Goal: Task Accomplishment & Management: Complete application form

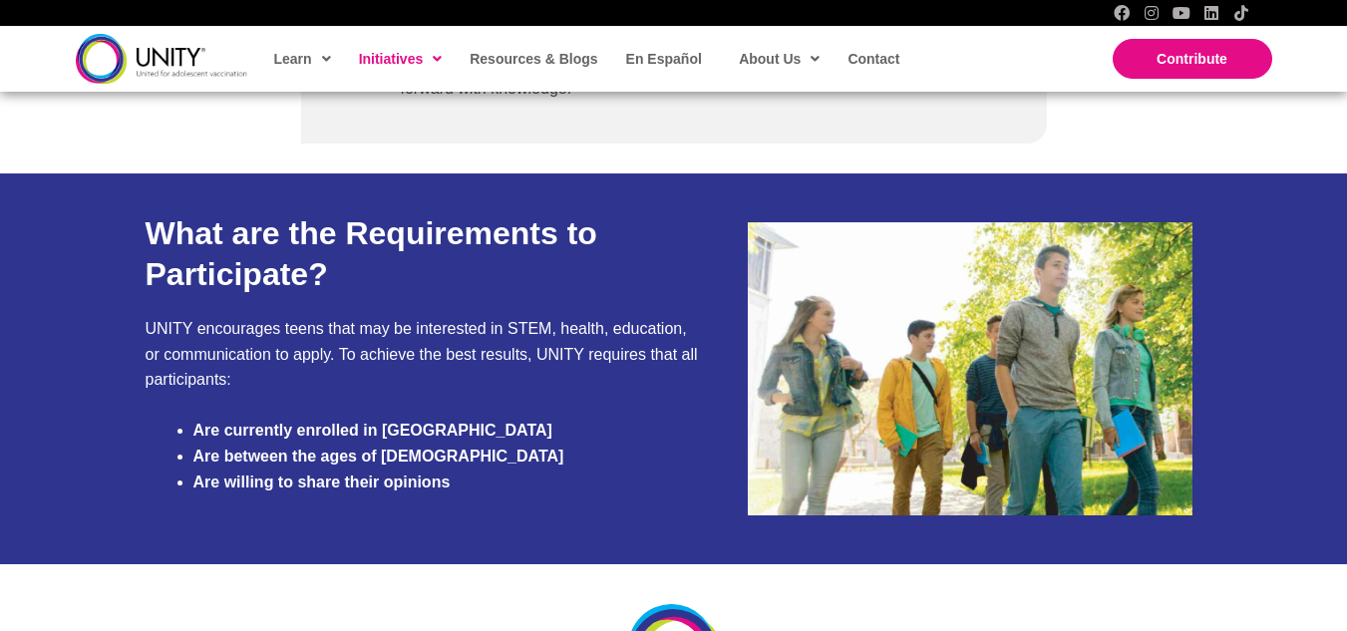
scroll to position [1788, 0]
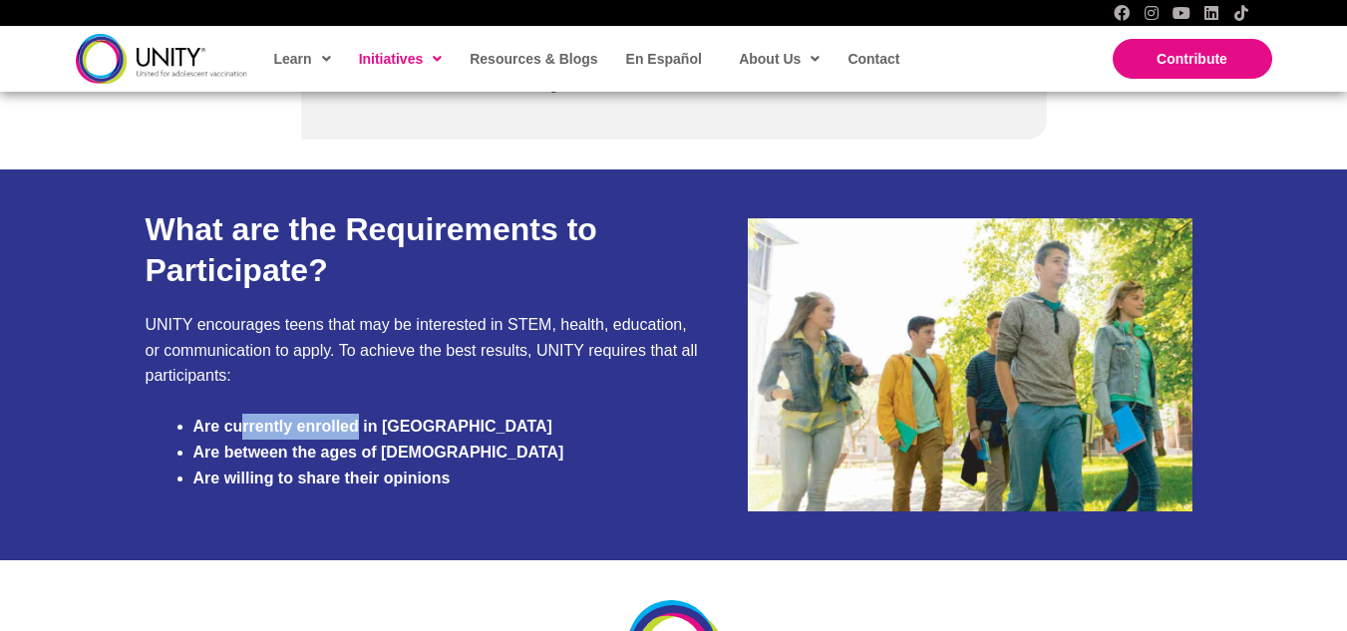
drag, startPoint x: 244, startPoint y: 416, endPoint x: 356, endPoint y: 427, distance: 112.2
click at [356, 427] on li "Are currently enrolled in [GEOGRAPHIC_DATA]" at bounding box center [446, 427] width 506 height 26
click at [426, 442] on li "Are between the ages of [DEMOGRAPHIC_DATA]" at bounding box center [446, 453] width 506 height 26
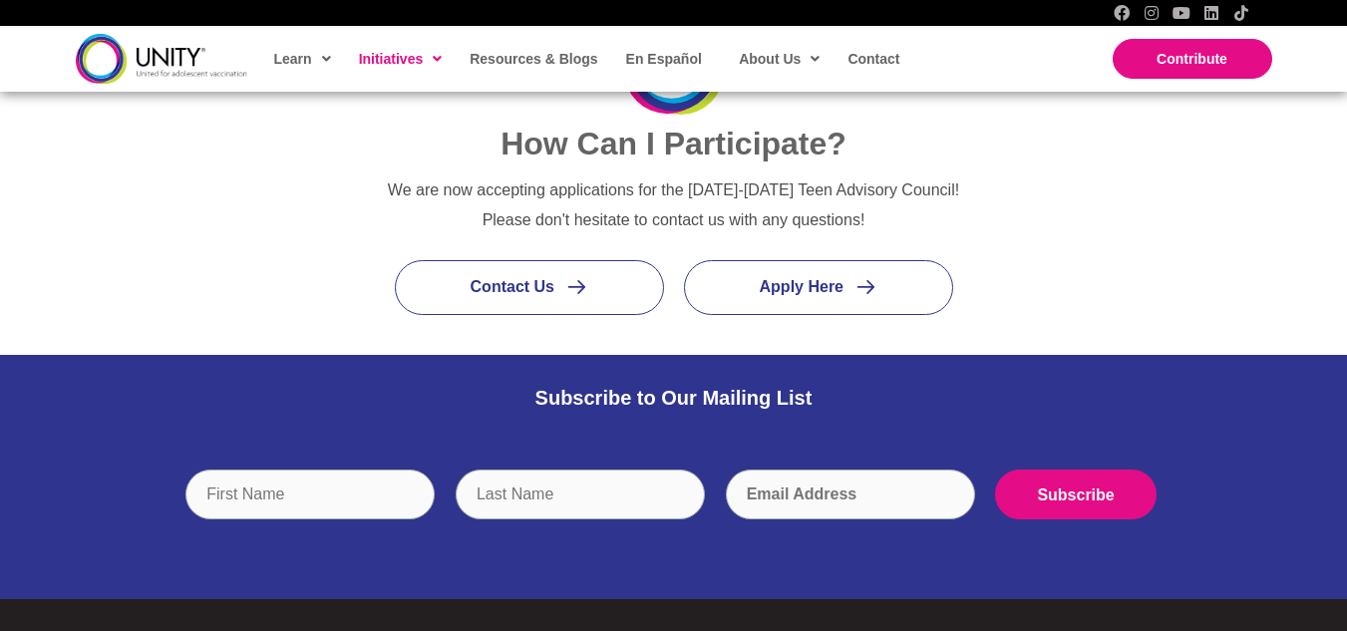
scroll to position [2335, 0]
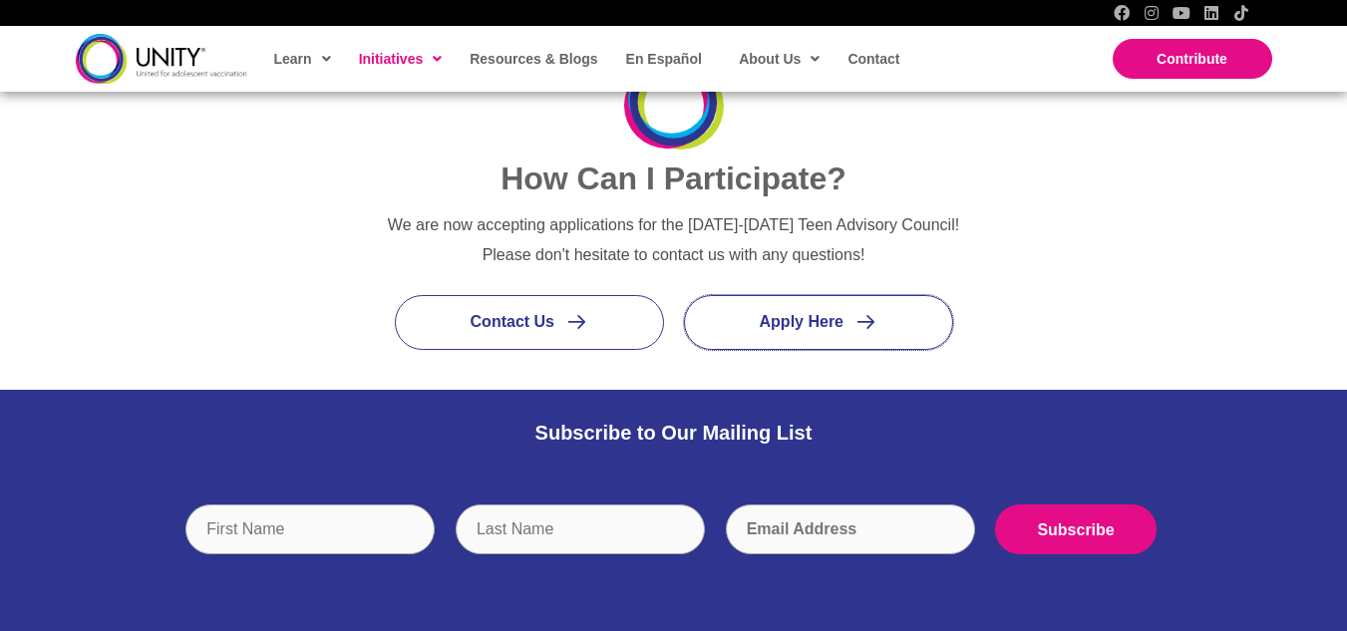
click at [837, 311] on link "Apply Here" at bounding box center [818, 322] width 269 height 55
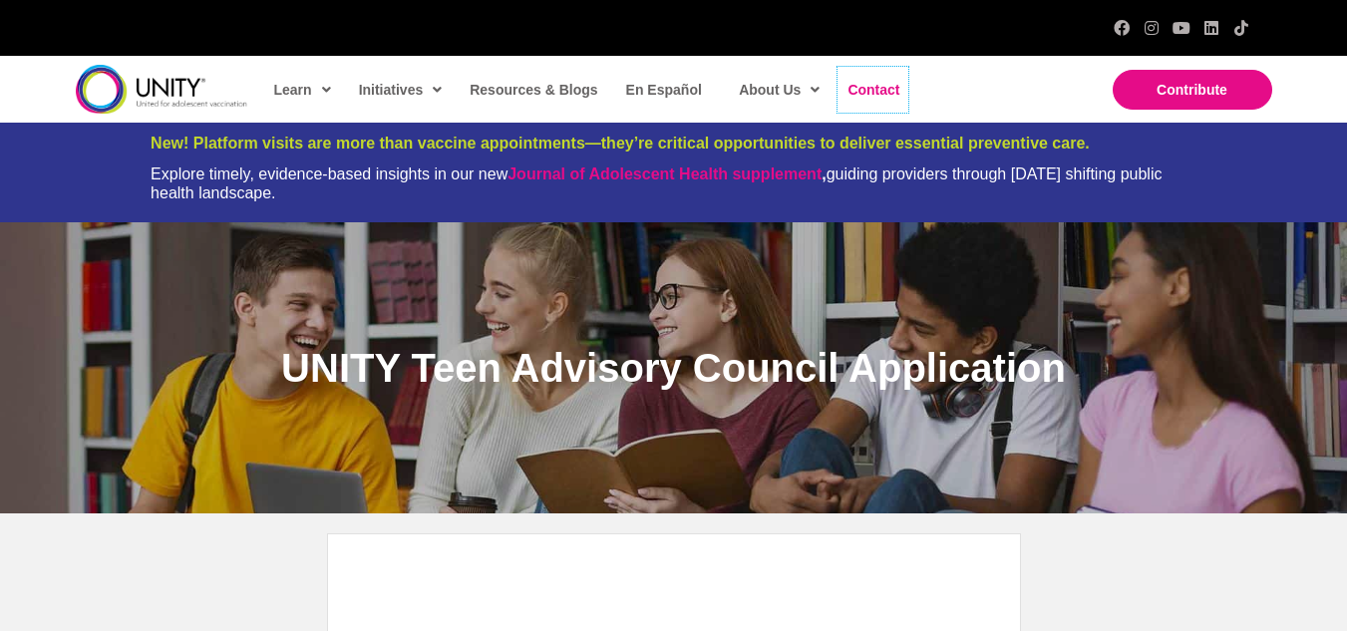
click at [880, 84] on span "Contact" at bounding box center [873, 90] width 52 height 16
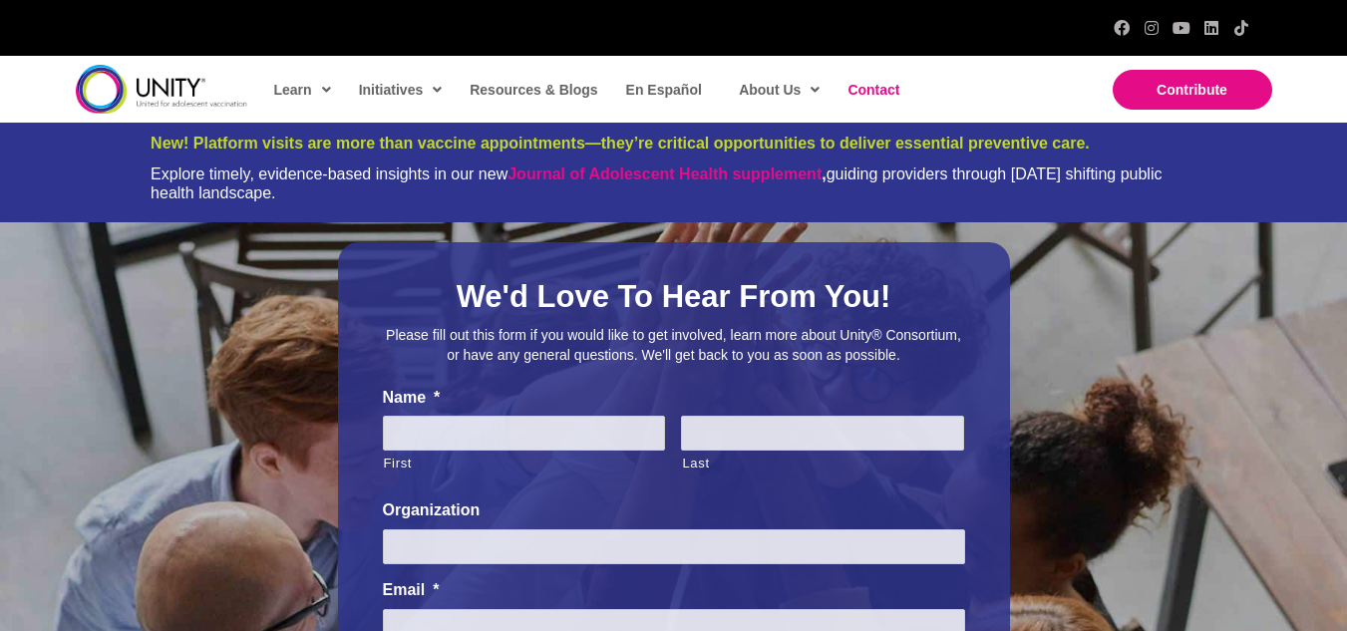
click at [449, 312] on span "Teen Advisory Council" at bounding box center [436, 320] width 138 height 16
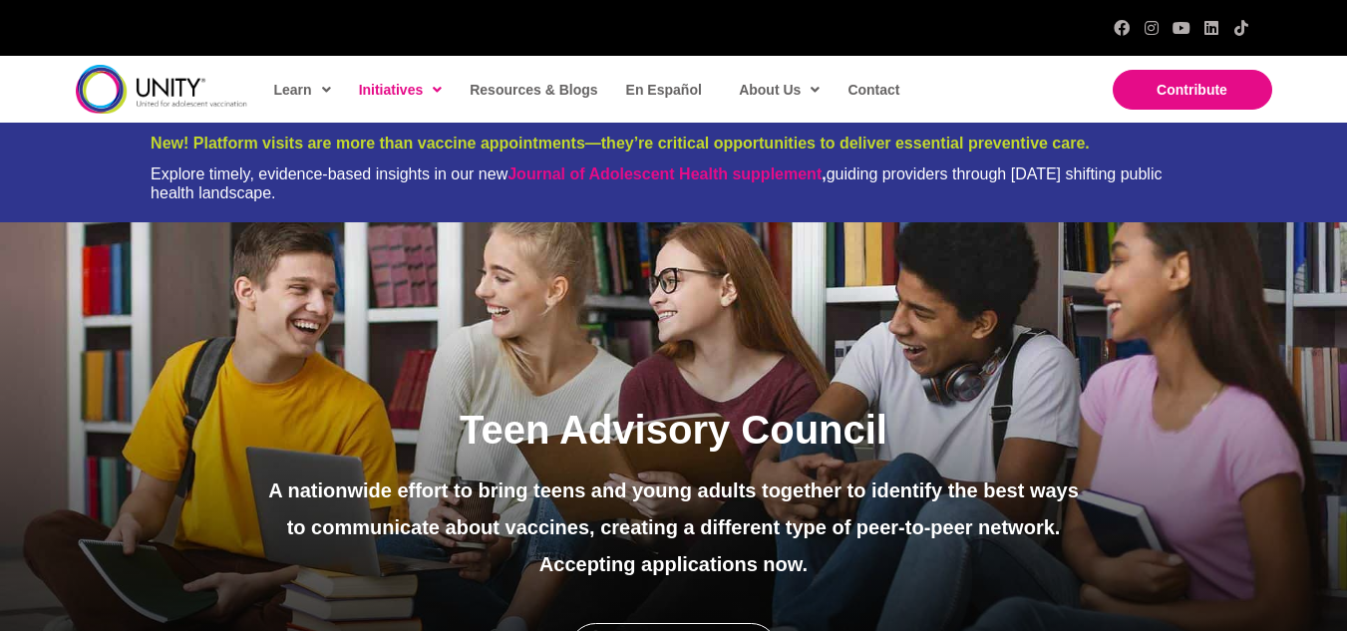
click at [435, 350] on span "Know Your Vax" at bounding box center [414, 358] width 94 height 16
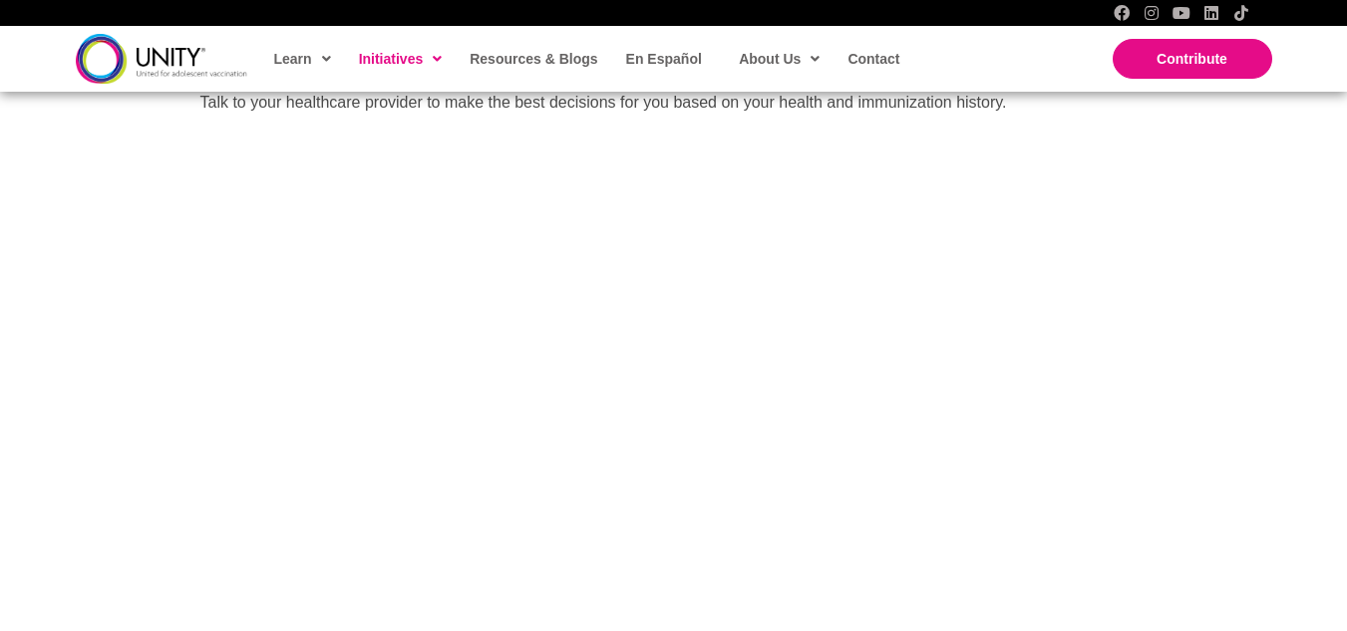
scroll to position [1340, 0]
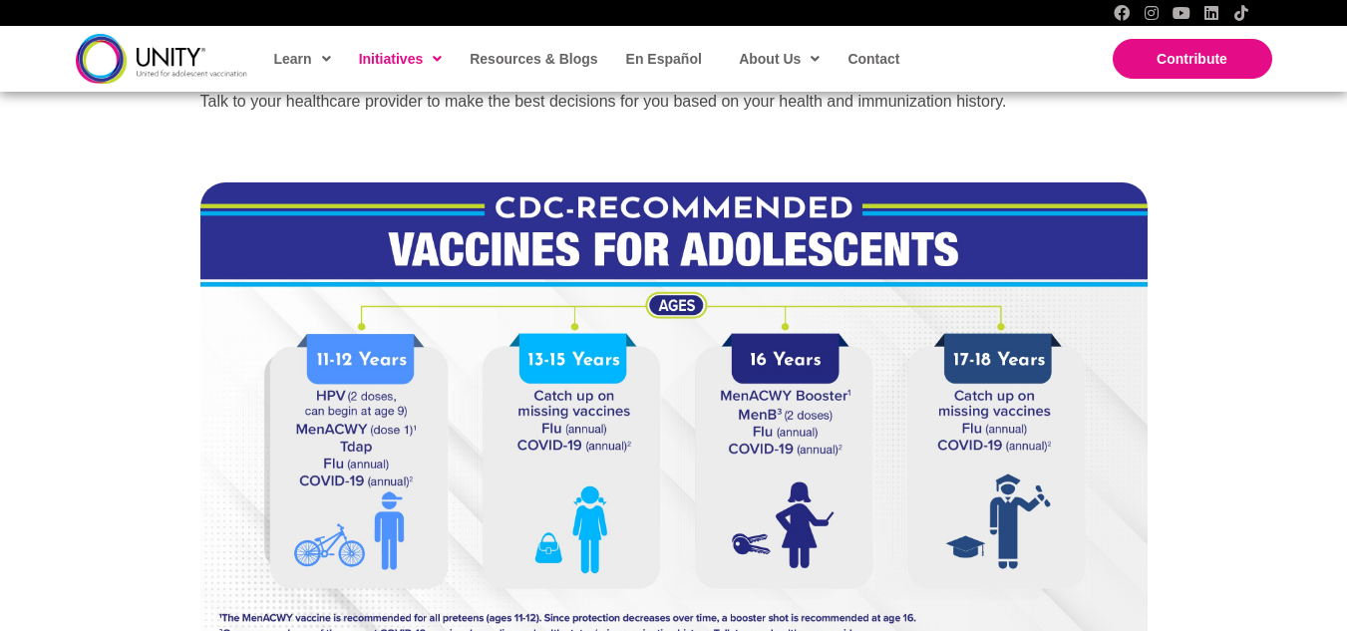
click at [438, 251] on span "Mom Advisory Council" at bounding box center [436, 251] width 139 height 16
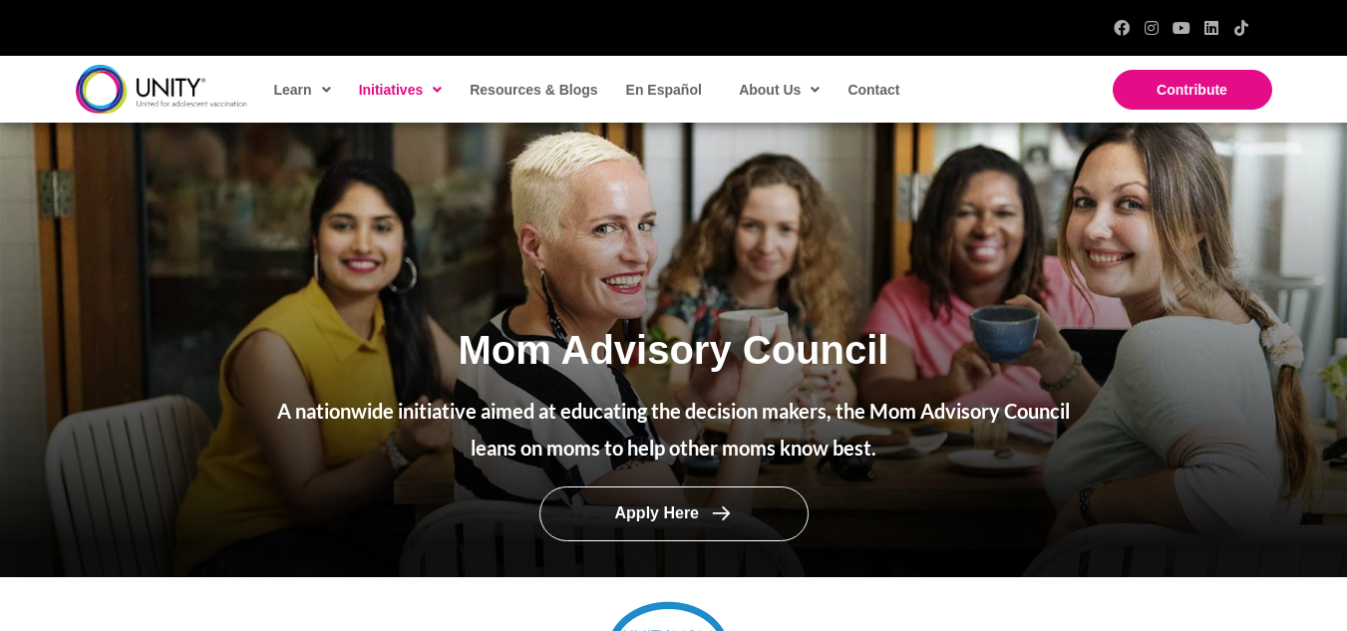
scroll to position [109, 0]
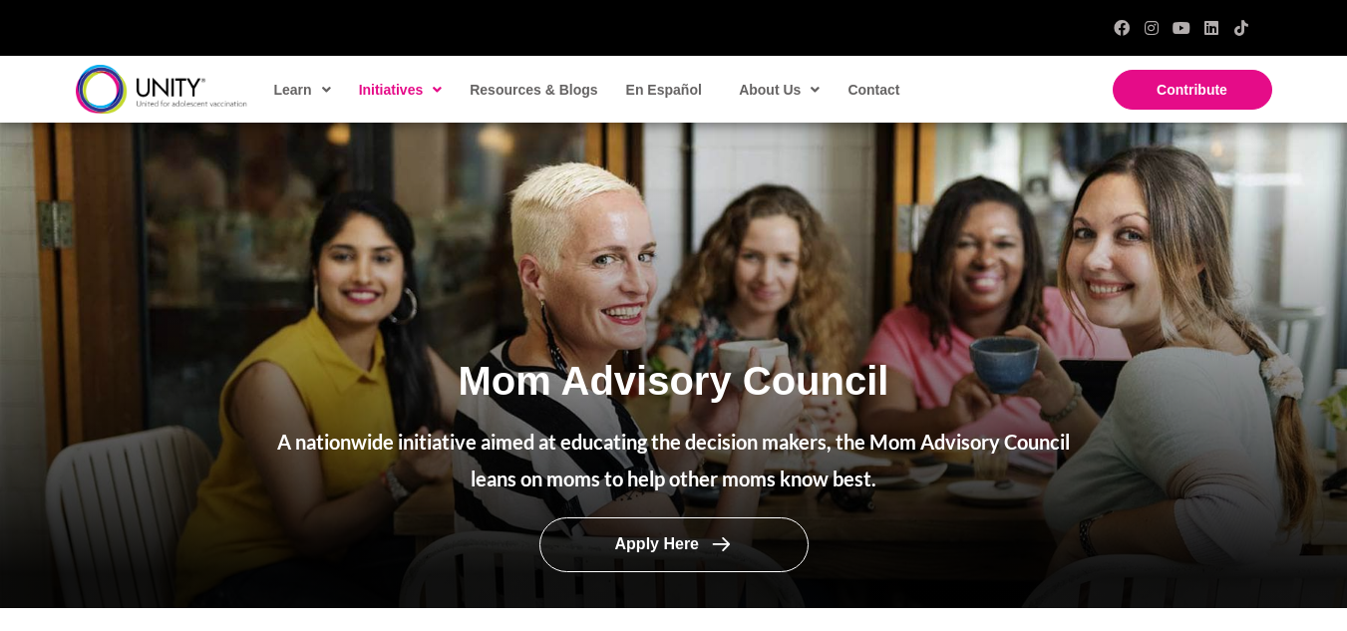
click at [393, 171] on link "Adolescent Immunization Action Week 2025" at bounding box center [458, 162] width 239 height 52
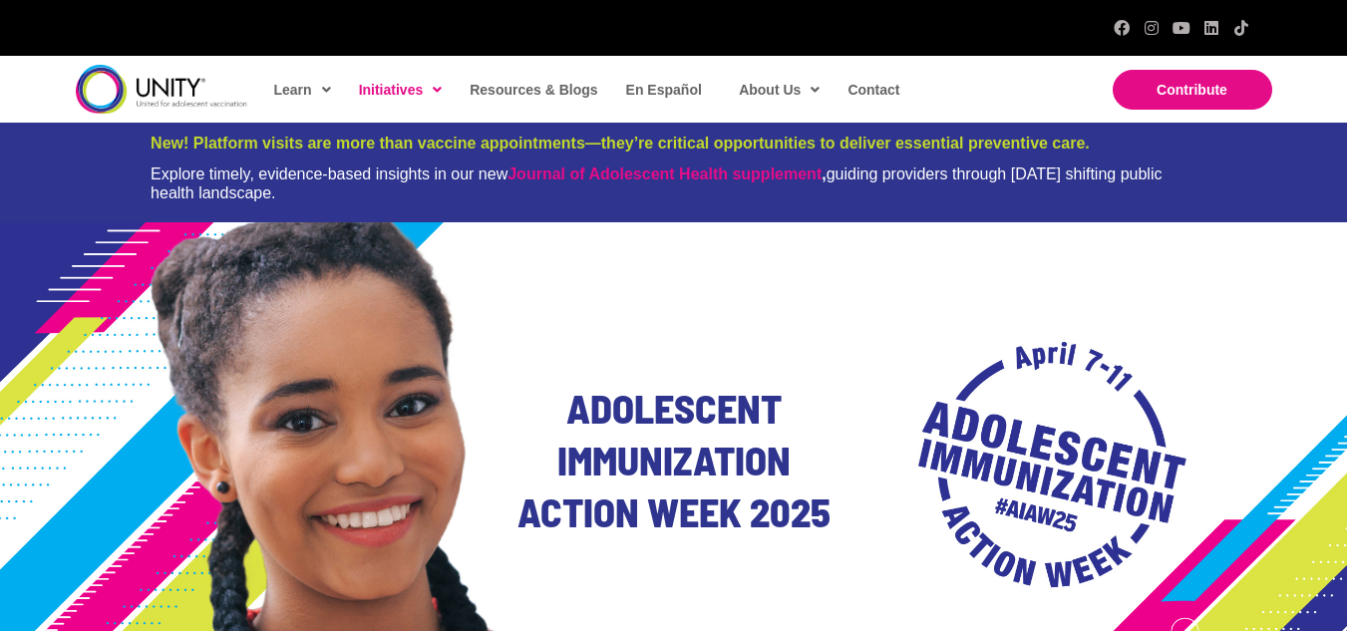
click at [344, 222] on span "Teens & Young Adults" at bounding box center [349, 230] width 135 height 16
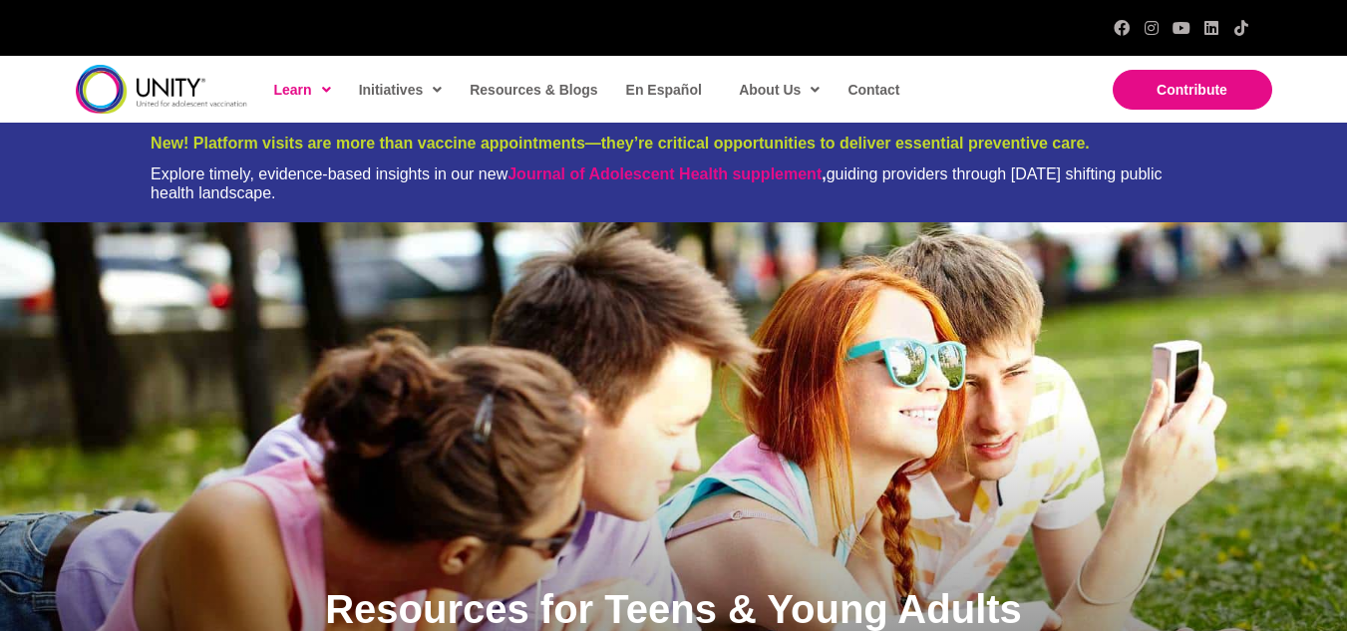
click at [405, 312] on span "Teen Advisory Council" at bounding box center [436, 320] width 138 height 16
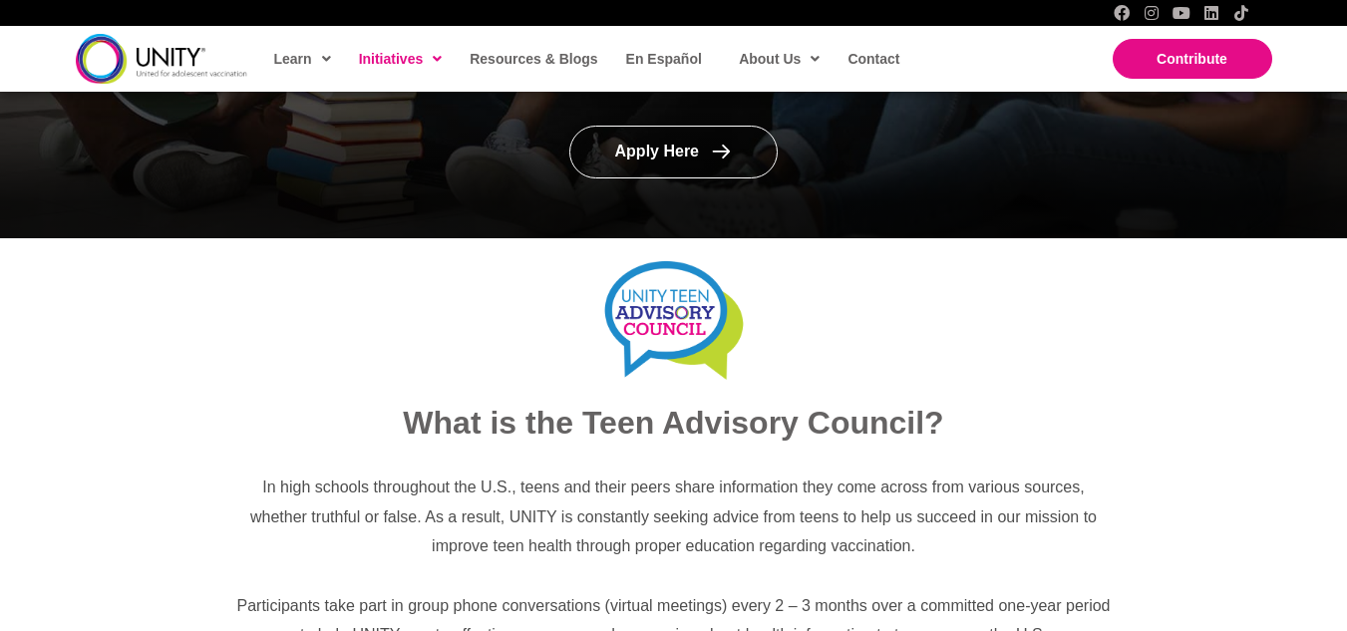
scroll to position [499, 0]
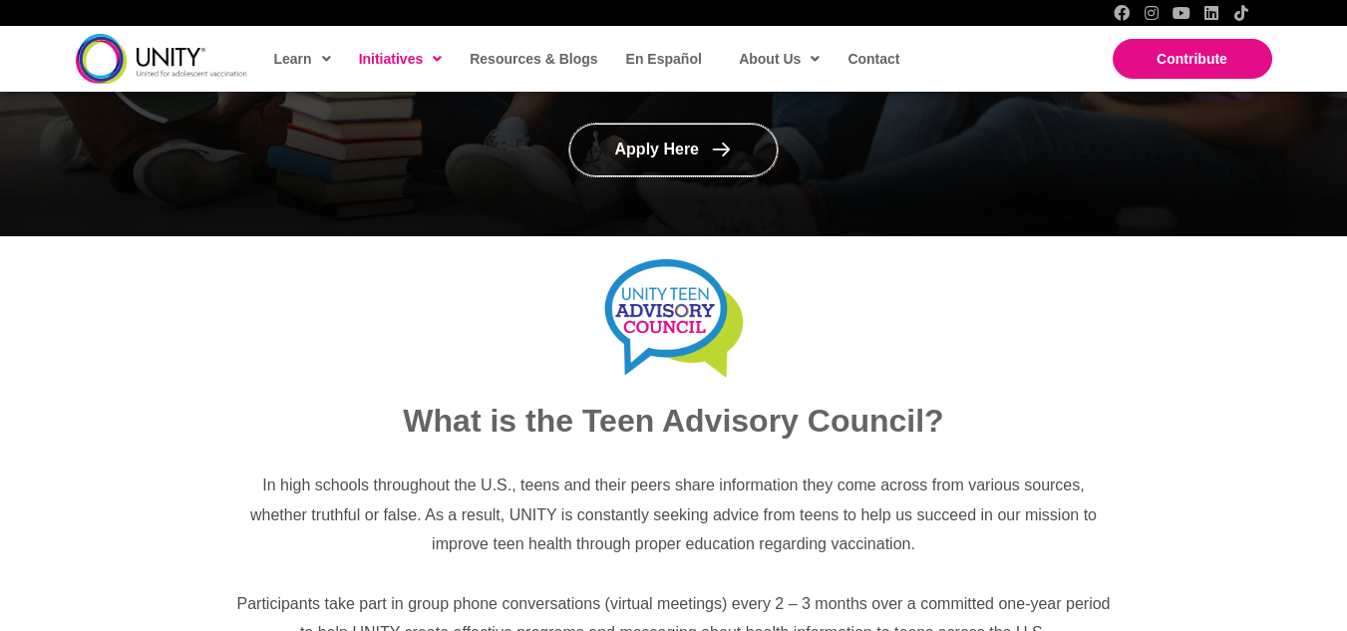
click at [687, 147] on span "Apply Here" at bounding box center [657, 150] width 84 height 17
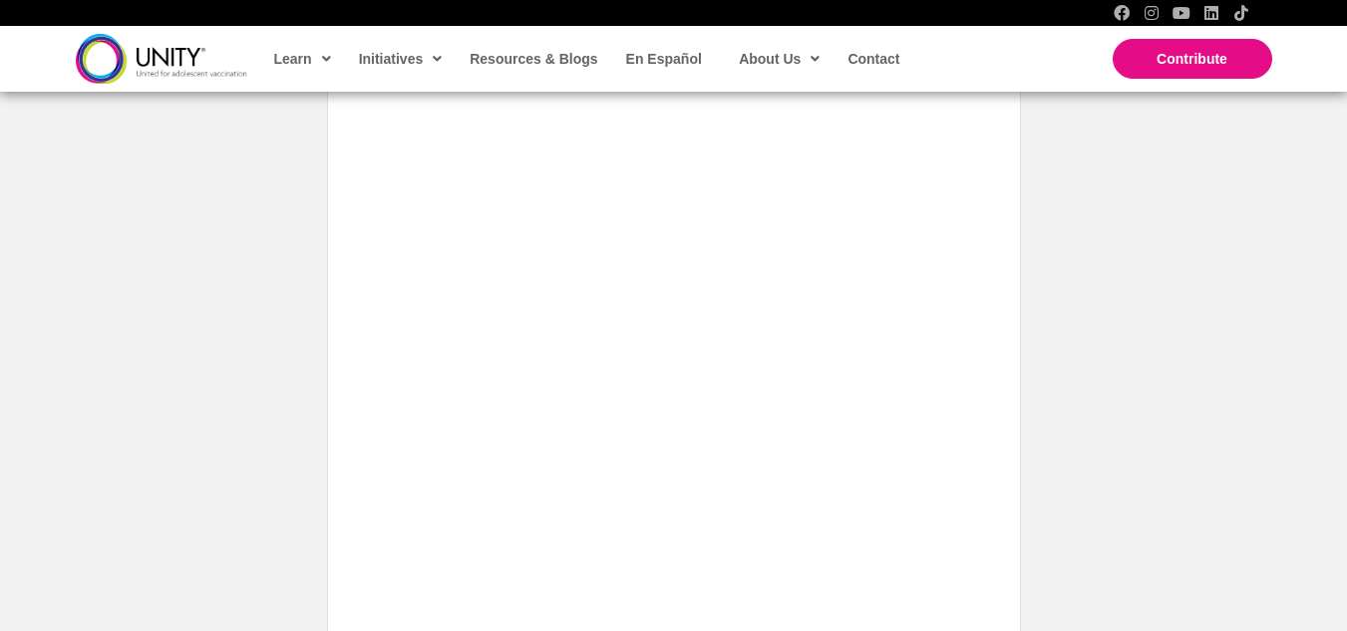
scroll to position [807, 0]
click at [1003, 206] on div "Loading…" at bounding box center [674, 22] width 692 height 2442
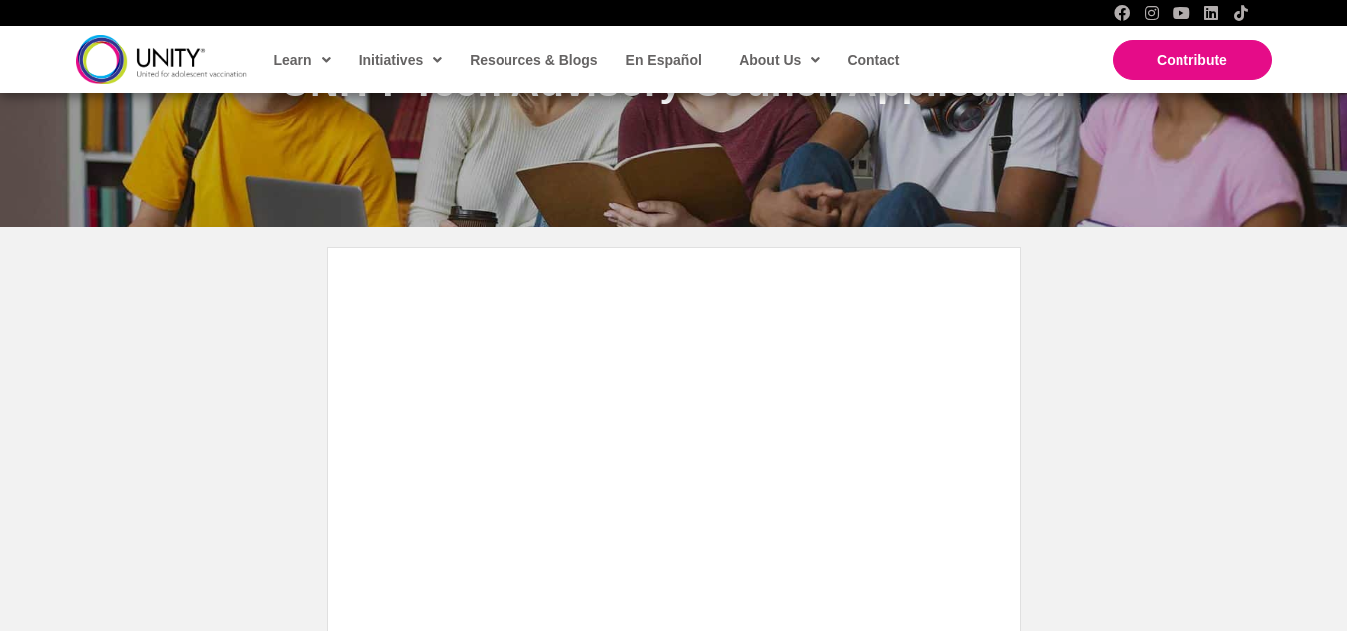
scroll to position [271, 0]
